Goal: Information Seeking & Learning: Learn about a topic

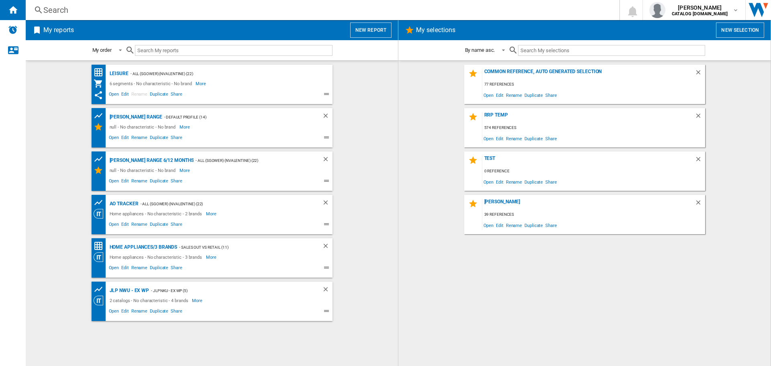
click at [146, 35] on span "My reports" at bounding box center [194, 29] width 304 height 15
click at [164, 51] on input "text" at bounding box center [234, 50] width 198 height 11
click at [92, 8] on div "Search" at bounding box center [320, 9] width 555 height 11
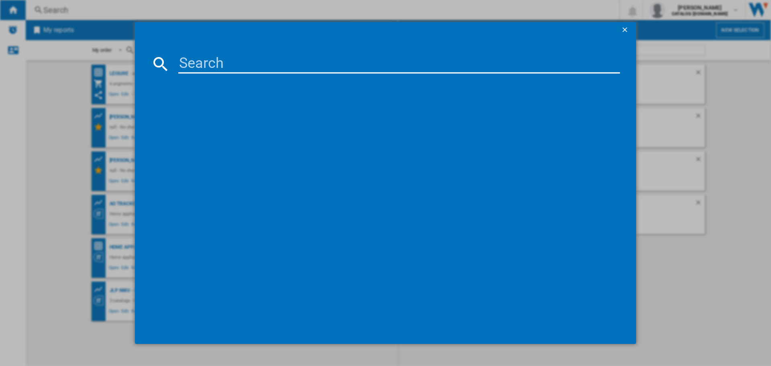
click at [196, 63] on input at bounding box center [399, 63] width 442 height 19
paste input "HDE3211BBUK"
type input "HDE3211BB"
click at [222, 118] on div "HISENSE HDE3211BB BLACK" at bounding box center [391, 116] width 434 height 8
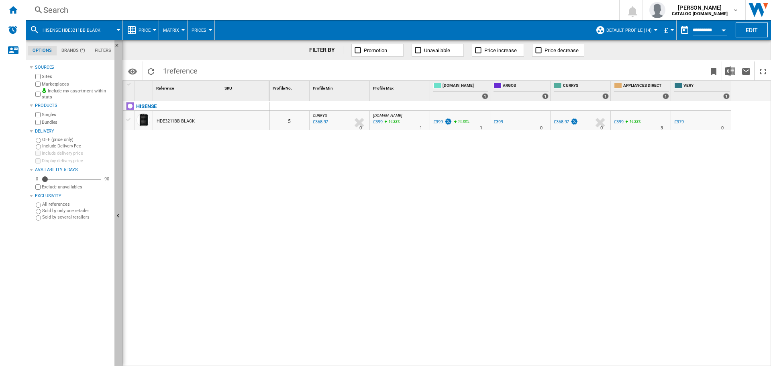
click at [119, 215] on ng-md-icon "Hide" at bounding box center [119, 217] width 10 height 10
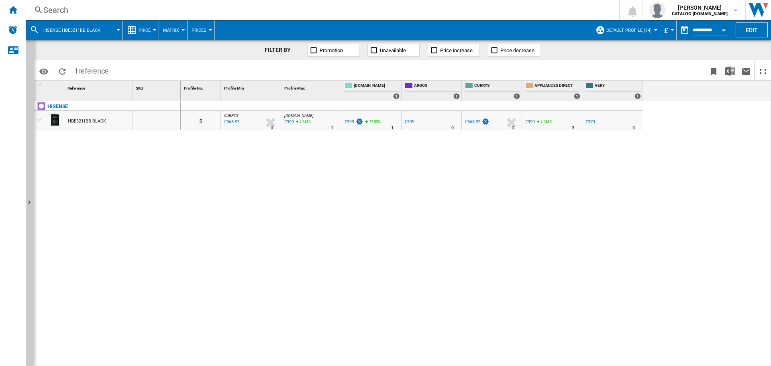
click at [44, 31] on span "HISENSE HDE3211BB BLACK" at bounding box center [72, 30] width 58 height 5
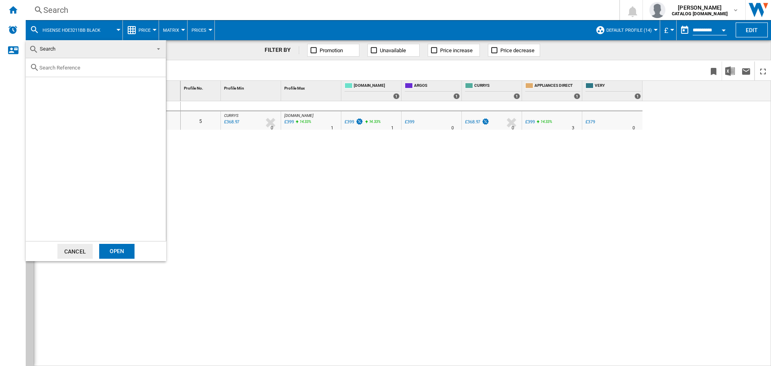
click at [58, 49] on span "Search" at bounding box center [89, 48] width 121 height 11
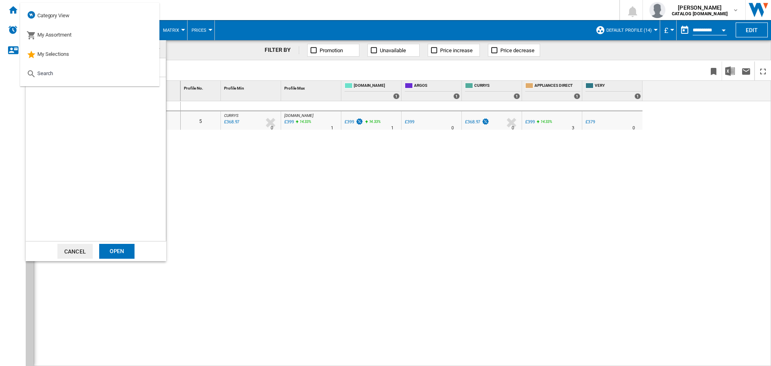
click at [270, 175] on md-backdrop at bounding box center [385, 183] width 771 height 366
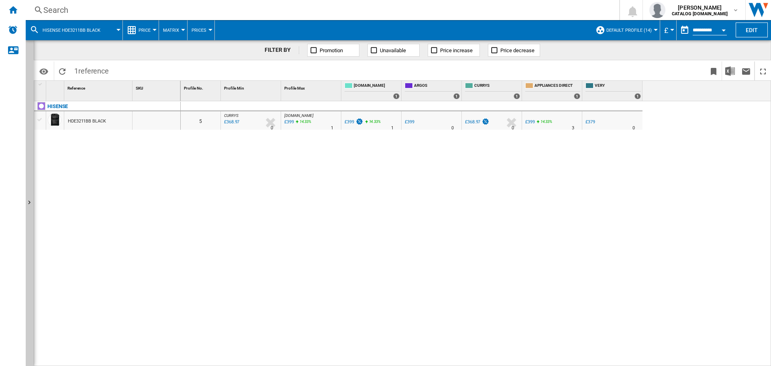
click at [113, 8] on div "Search" at bounding box center [320, 9] width 555 height 11
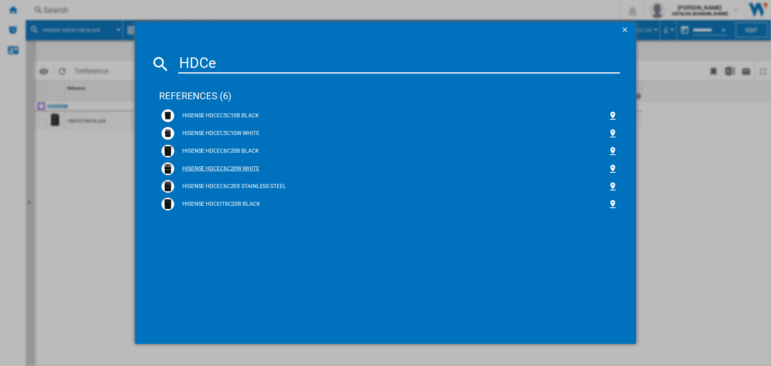
type input "HDCe"
click at [217, 171] on div "HISENSE HDCEC6C20W WHITE" at bounding box center [391, 169] width 434 height 8
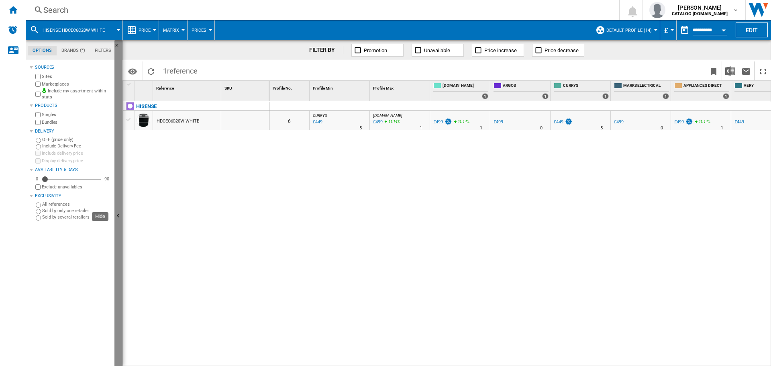
click at [116, 216] on ng-md-icon "Hide" at bounding box center [119, 217] width 10 height 10
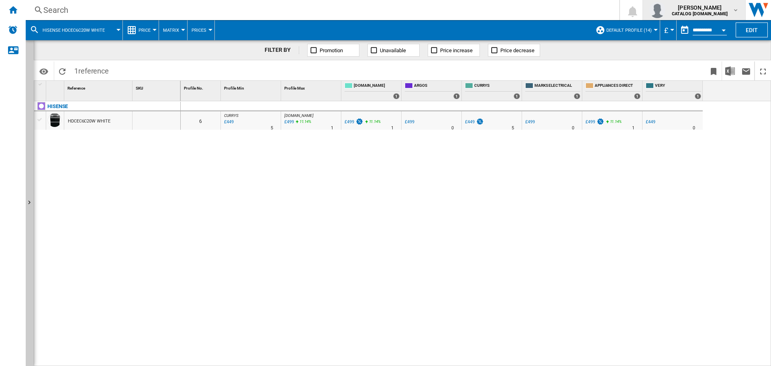
drag, startPoint x: 361, startPoint y: 214, endPoint x: 711, endPoint y: 3, distance: 408.0
click at [361, 214] on div "0 6 CURRYS : -1.0 % £449 % N/A 5 CURRYS : [DOMAIN_NAME] : AO -1.0 % £499 11.14 …" at bounding box center [476, 233] width 591 height 265
